Goal: Find specific page/section: Find specific page/section

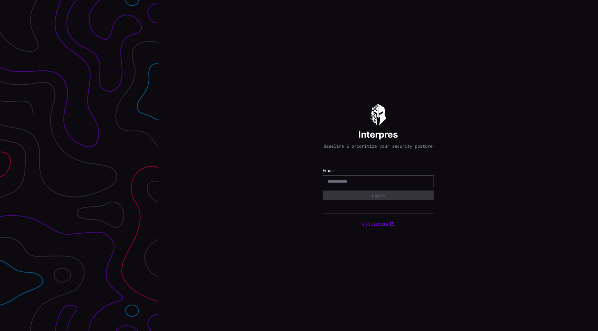
click at [365, 184] on input "email" at bounding box center [378, 182] width 101 height 6
type input "**********"
click at [375, 200] on button "Login" at bounding box center [378, 196] width 111 height 10
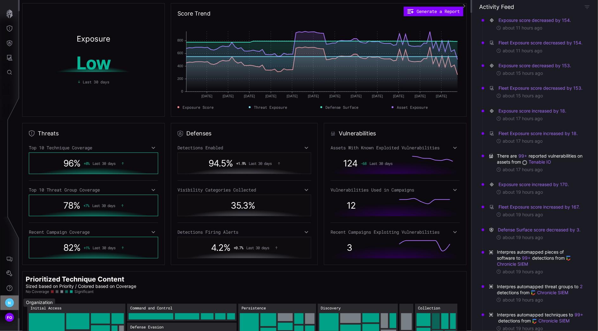
click at [14, 305] on div "N" at bounding box center [10, 303] width 10 height 10
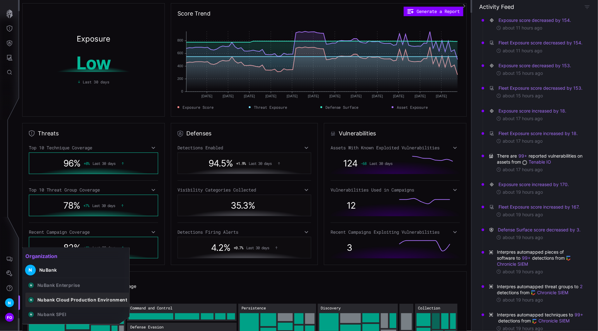
click at [106, 299] on div "Nubank Cloud Production Environment" at bounding box center [82, 300] width 90 height 6
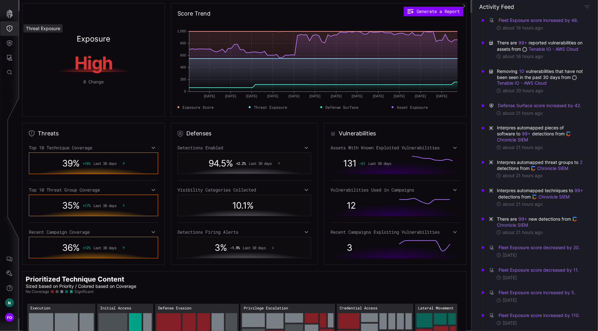
click at [10, 29] on icon "Threat Exposure" at bounding box center [9, 28] width 6 height 6
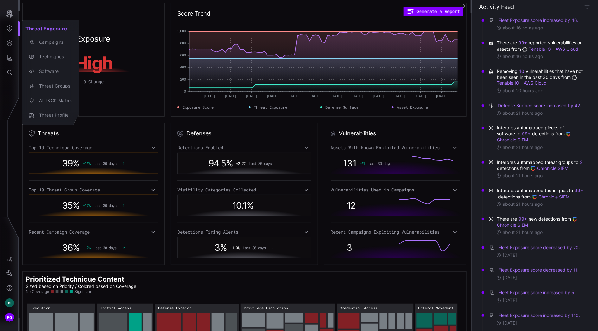
click at [12, 46] on div at bounding box center [299, 165] width 598 height 331
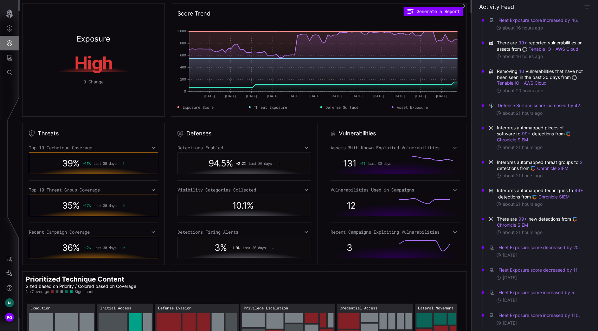
click at [11, 45] on icon "Defense Surface" at bounding box center [9, 43] width 5 height 6
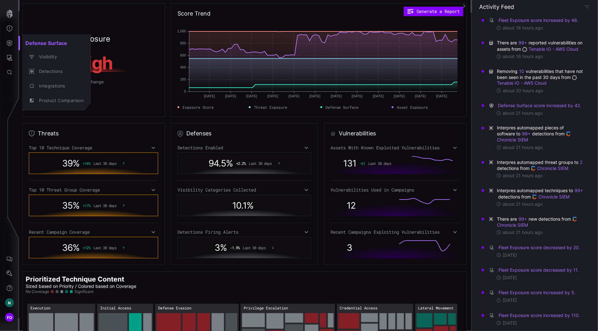
click at [9, 30] on div at bounding box center [299, 165] width 598 height 331
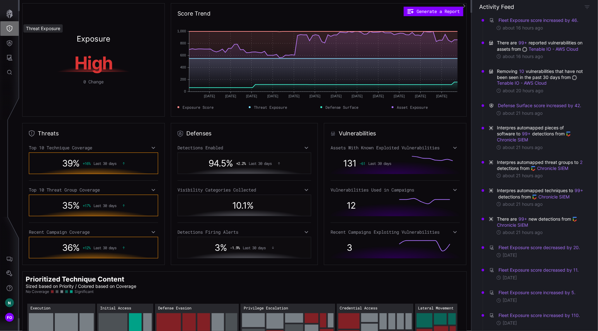
click at [11, 29] on icon "Threat Exposure" at bounding box center [9, 28] width 6 height 6
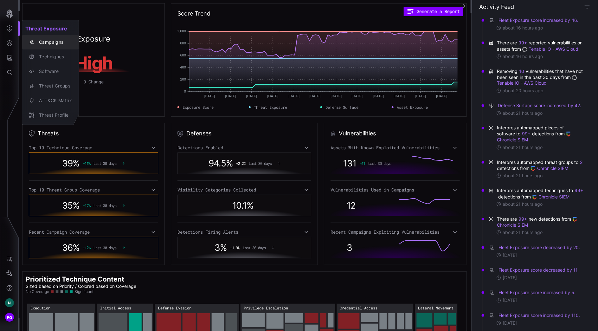
click at [62, 40] on div "Campaigns" at bounding box center [54, 42] width 36 height 8
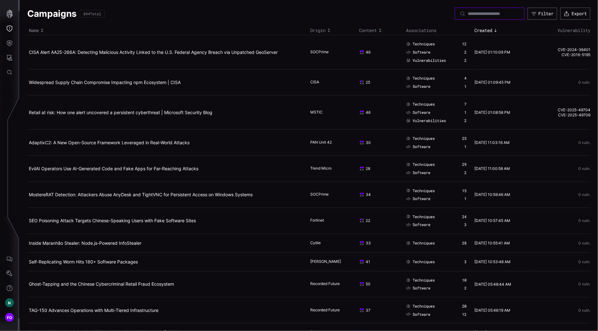
click at [479, 13] on input at bounding box center [490, 14] width 44 height 6
type input "*****"
